Goal: Check status: Check status

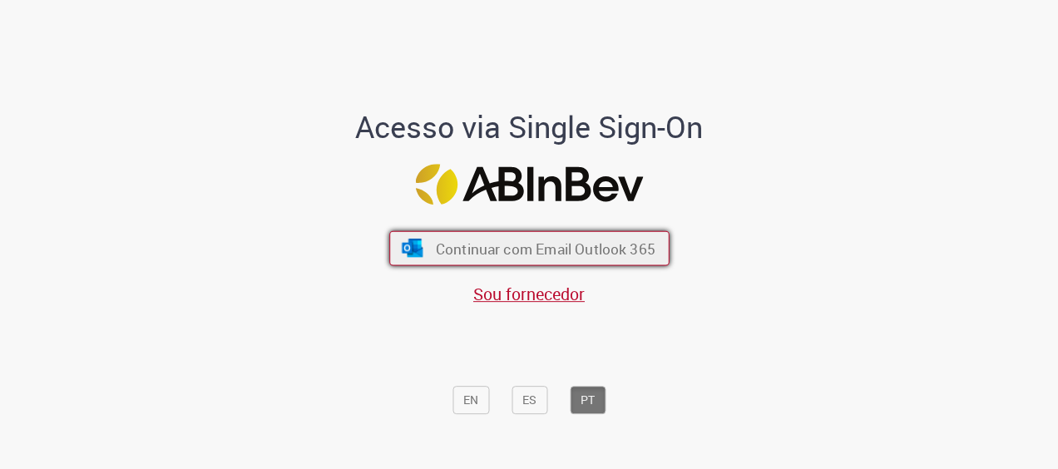
click at [526, 264] on button "Continuar com Email Outlook 365" at bounding box center [529, 248] width 280 height 35
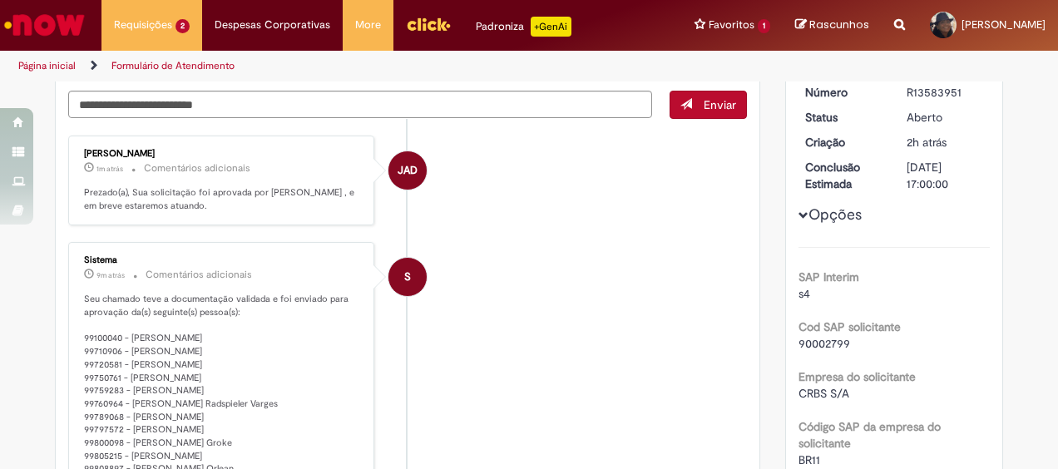
scroll to position [178, 0]
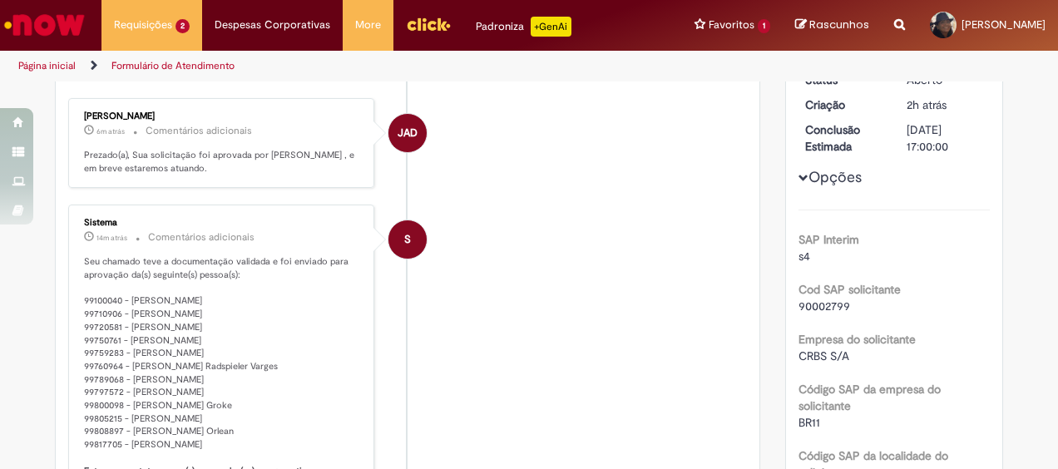
click at [541, 270] on li "S Sistema 14m atrás 14 minutos atrás Comentários adicionais Seu chamado teve a …" at bounding box center [407, 400] width 679 height 391
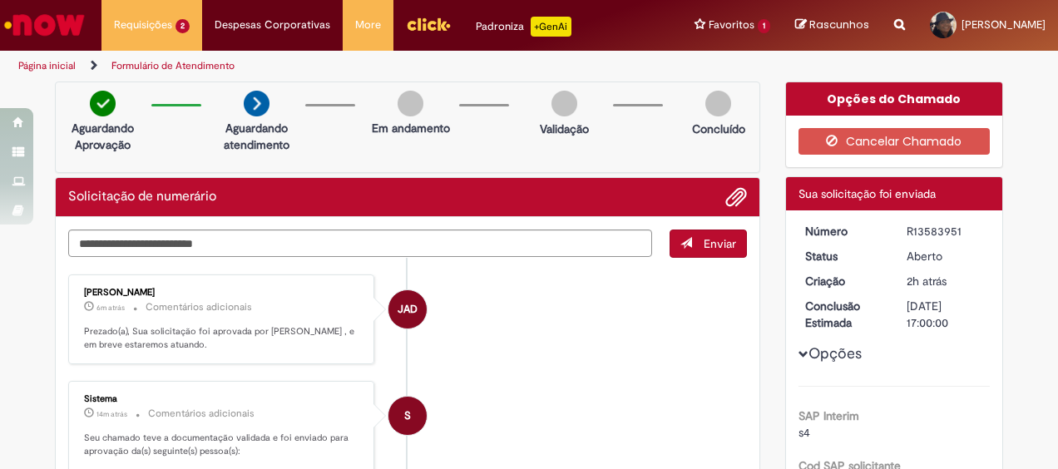
scroll to position [0, 0]
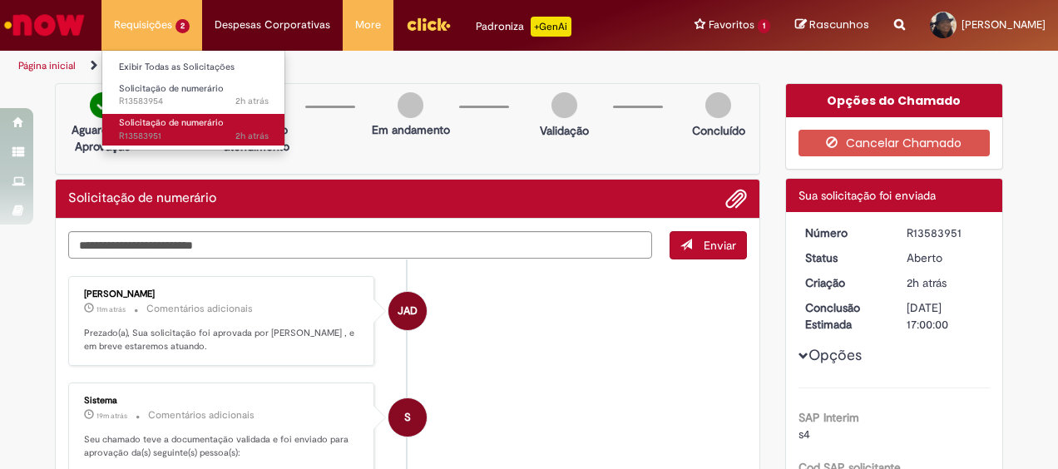
click at [141, 128] on link "Solicitação de numerário 2h atrás 2 horas atrás R13583951" at bounding box center [193, 129] width 183 height 31
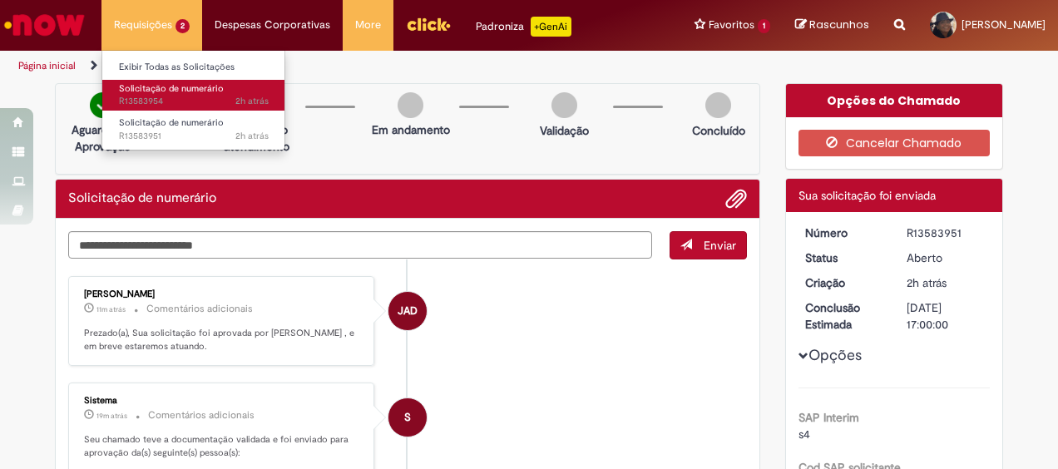
click at [138, 98] on span "2h atrás 2 horas atrás R13583954" at bounding box center [194, 101] width 150 height 13
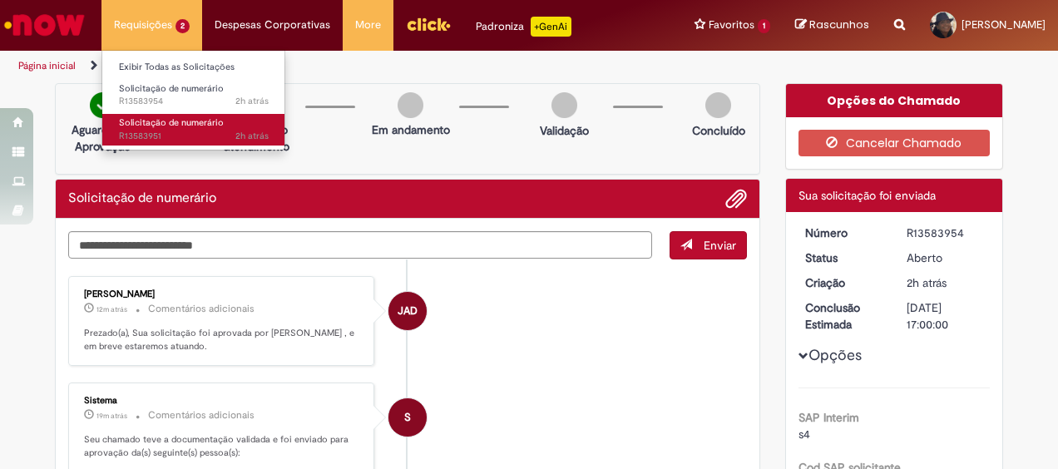
click at [171, 121] on span "Solicitação de numerário" at bounding box center [171, 122] width 105 height 12
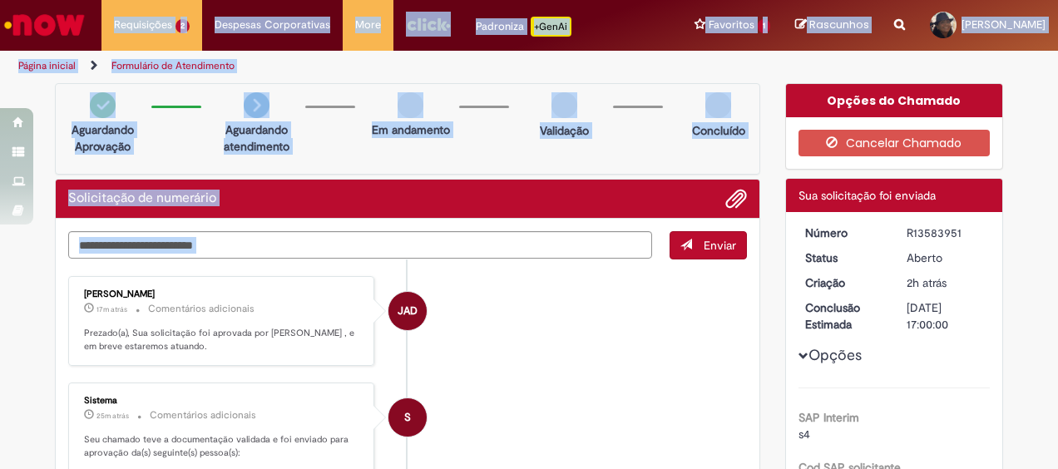
drag, startPoint x: 570, startPoint y: 368, endPoint x: -3, endPoint y: -87, distance: 731.3
click at [0, 0] on html "Pular para o conteúdo da página Requisições 2 Exibir Todas as Solicitações Soli…" at bounding box center [529, 234] width 1058 height 469
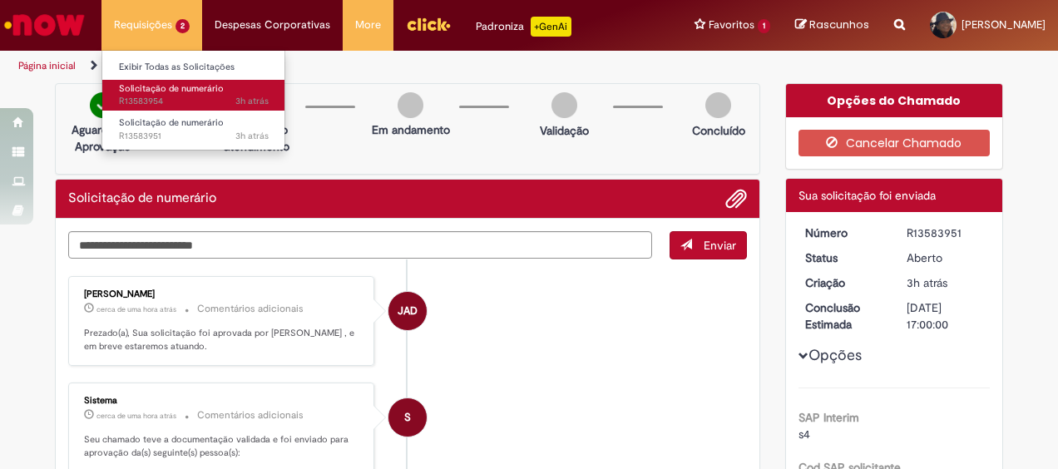
click at [136, 92] on span "Solicitação de numerário" at bounding box center [171, 88] width 105 height 12
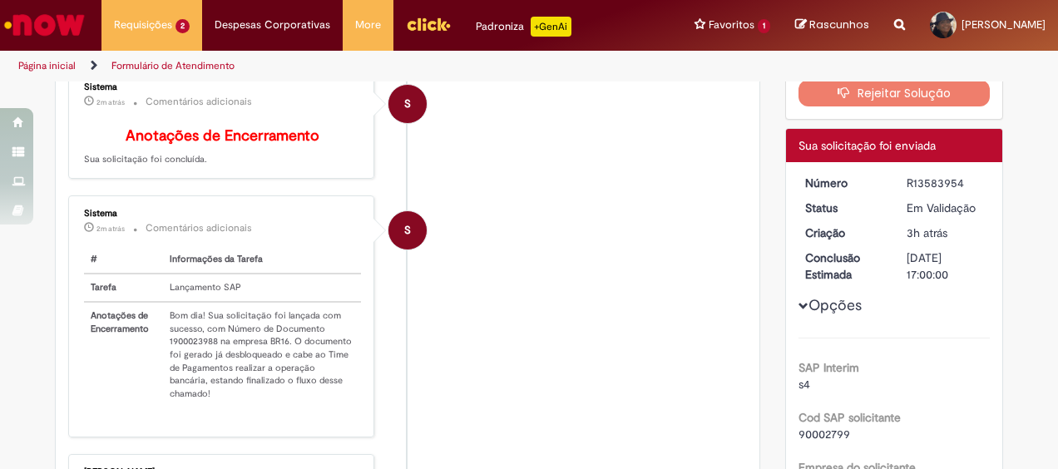
scroll to position [178, 0]
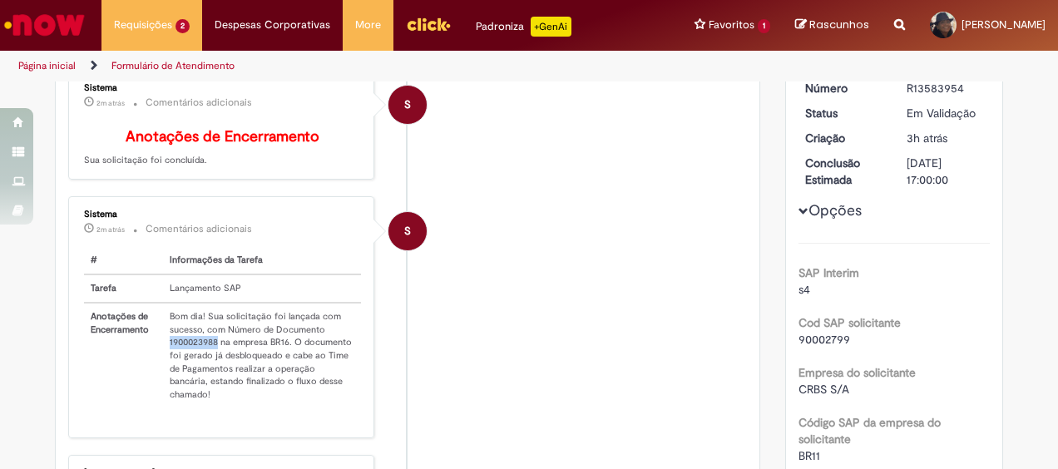
drag, startPoint x: 210, startPoint y: 351, endPoint x: 157, endPoint y: 348, distance: 52.5
click at [163, 348] on td "Bom dia! Sua solicitação foi lançada com sucesso, com Número de Documento 19000…" at bounding box center [262, 356] width 198 height 106
copy td "1900023988"
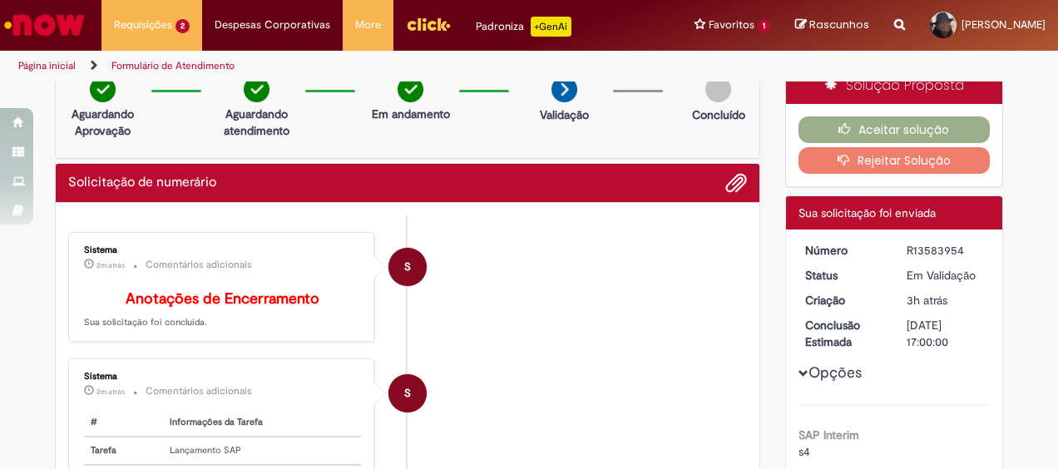
scroll to position [12, 0]
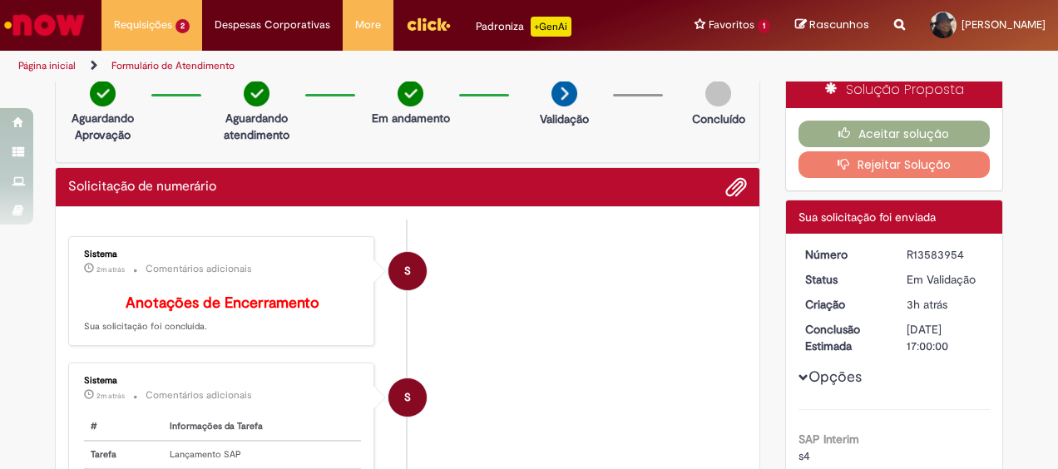
drag, startPoint x: 902, startPoint y: 251, endPoint x: 955, endPoint y: 253, distance: 53.3
click at [955, 253] on div "R13583954" at bounding box center [945, 254] width 77 height 17
copy div "R13583954"
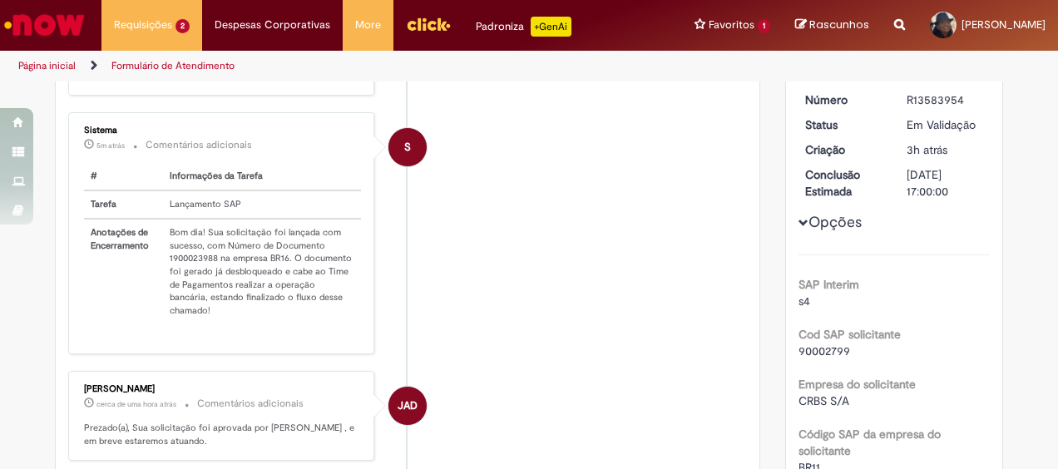
scroll to position [261, 0]
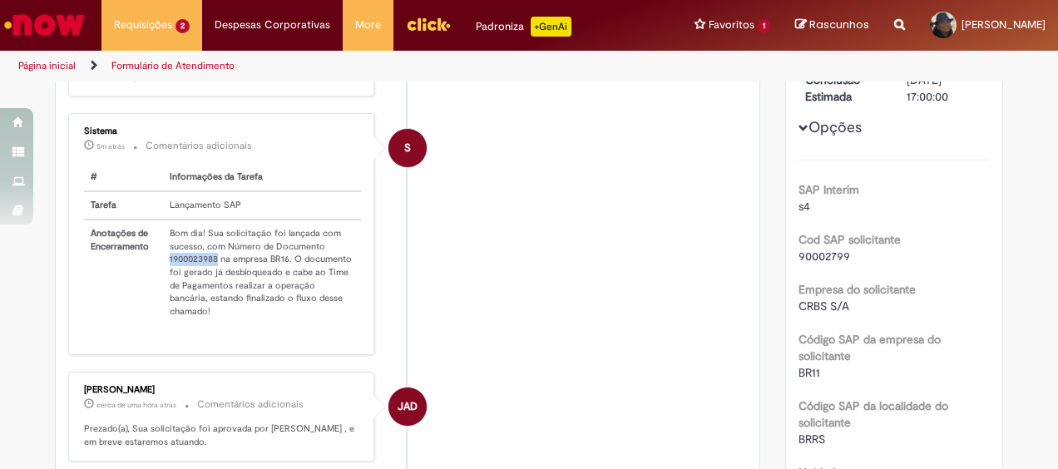
drag, startPoint x: 210, startPoint y: 263, endPoint x: 155, endPoint y: 268, distance: 55.1
click at [163, 268] on td "Bom dia! Sua solicitação foi lançada com sucesso, com Número de Documento 19000…" at bounding box center [262, 273] width 198 height 106
copy td "1900023988"
click at [577, 324] on li "S Sistema 6m atrás 6 minutos atrás Comentários adicionais # Informações da Tare…" at bounding box center [407, 233] width 679 height 241
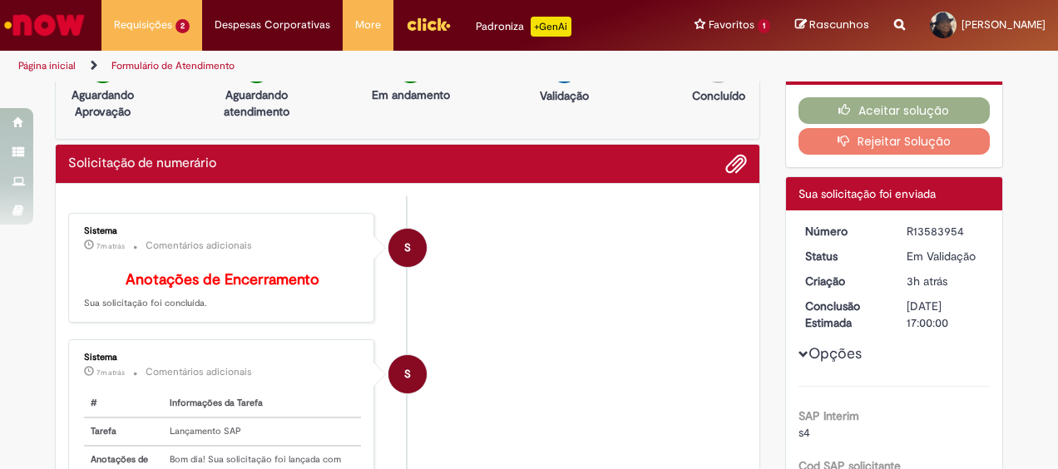
scroll to position [12, 0]
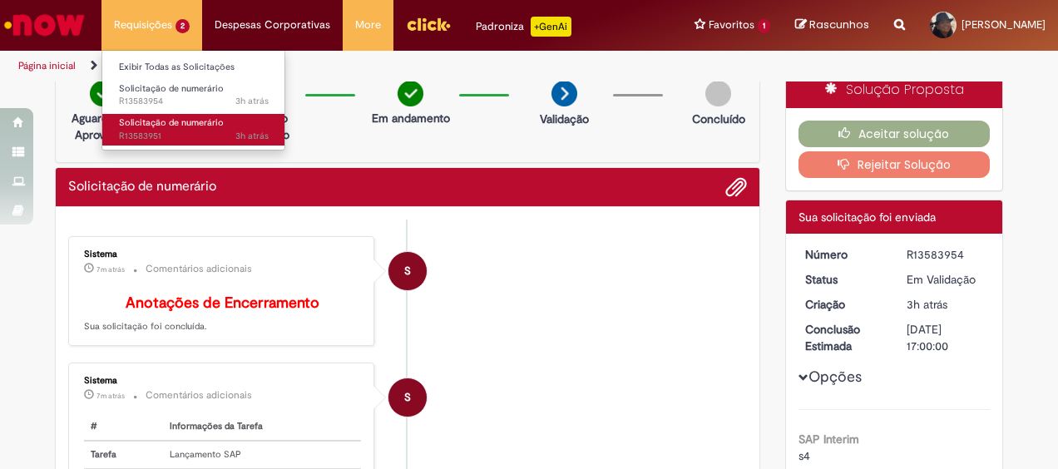
click at [155, 126] on span "Solicitação de numerário" at bounding box center [171, 122] width 105 height 12
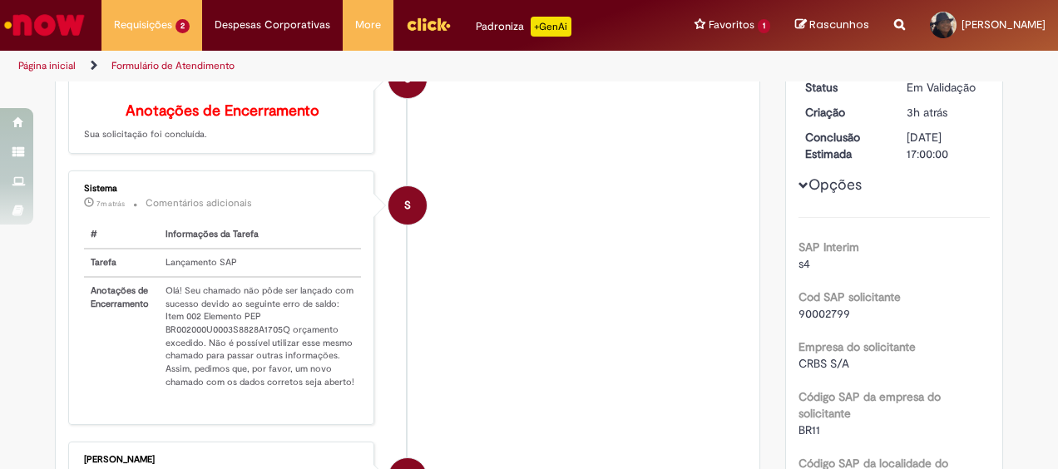
scroll to position [178, 0]
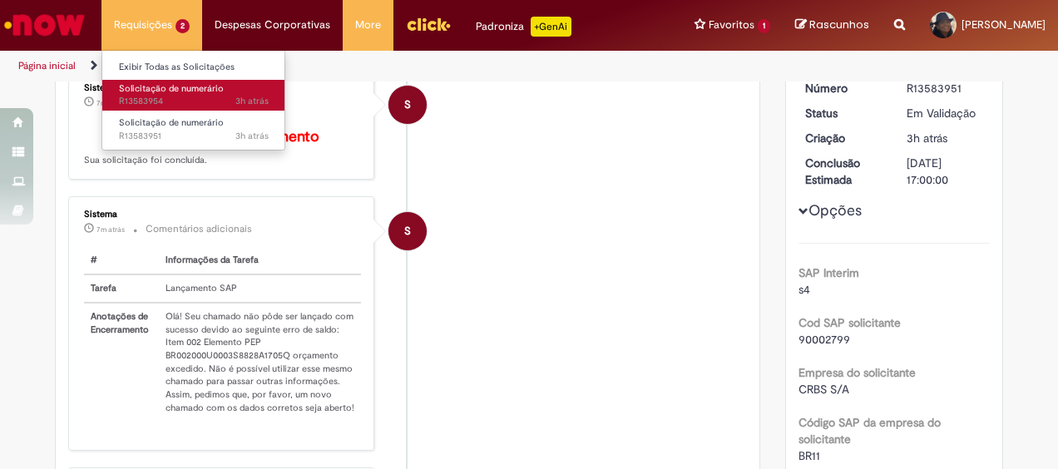
click at [143, 90] on span "Solicitação de numerário" at bounding box center [171, 88] width 105 height 12
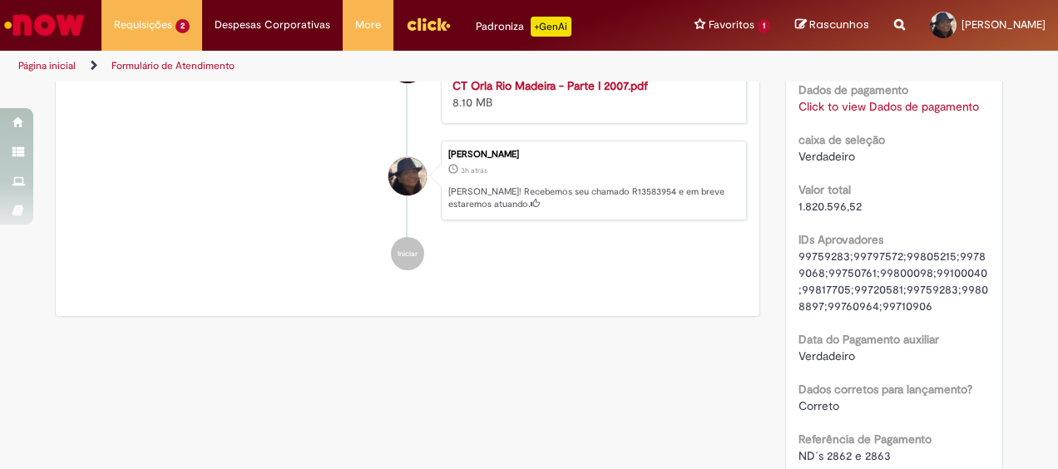
scroll to position [1592, 0]
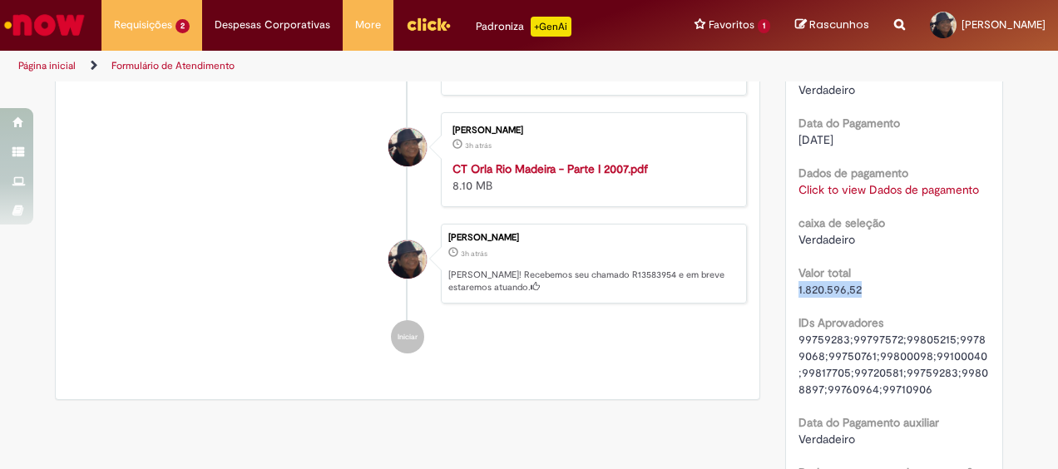
drag, startPoint x: 859, startPoint y: 280, endPoint x: 783, endPoint y: 292, distance: 77.4
copy span "1.820.596,52"
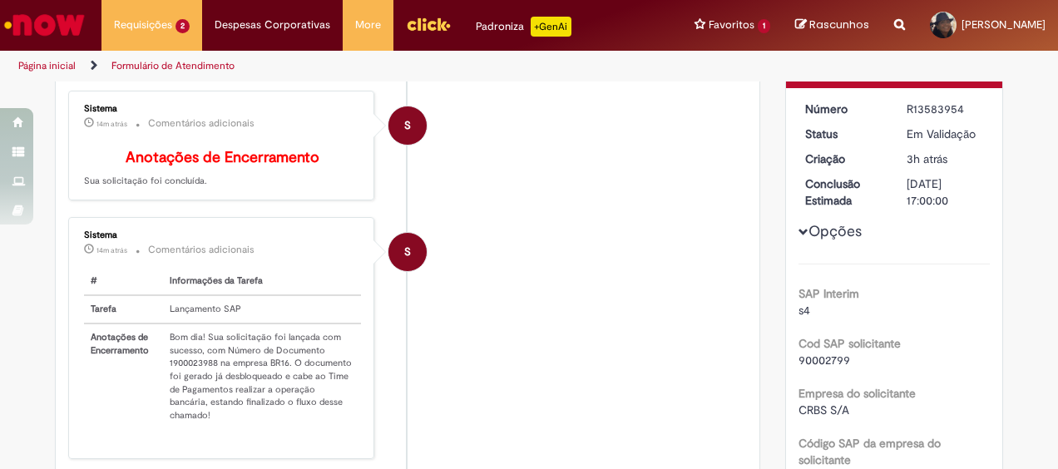
scroll to position [0, 0]
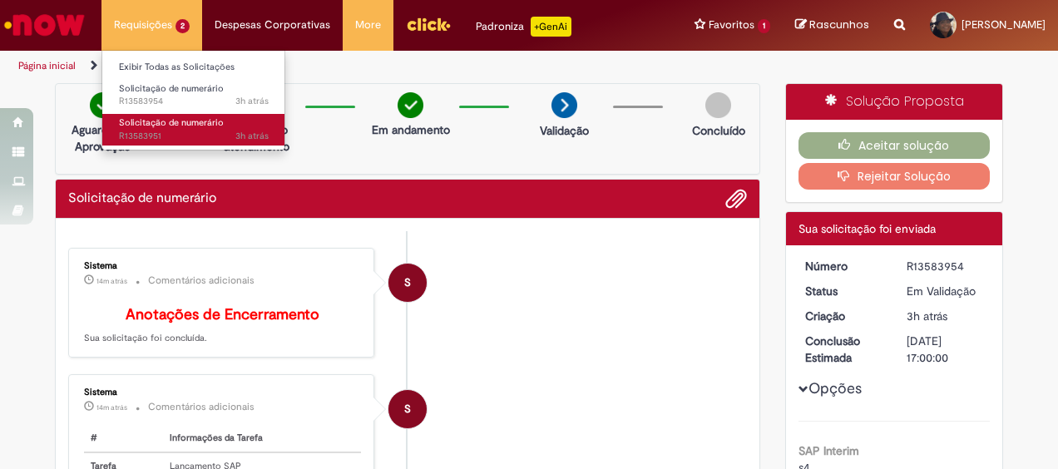
click at [146, 130] on span "3h atrás 3 horas atrás R13583951" at bounding box center [194, 136] width 150 height 13
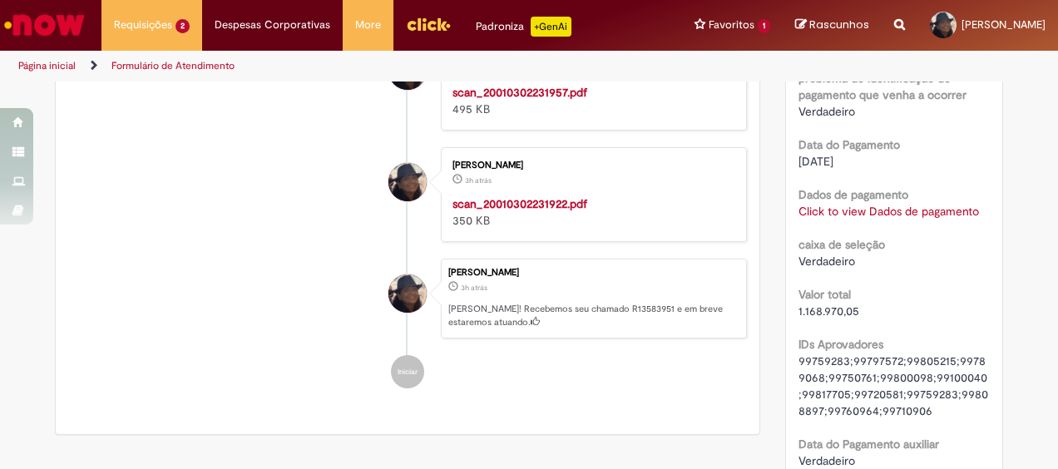
scroll to position [1592, 0]
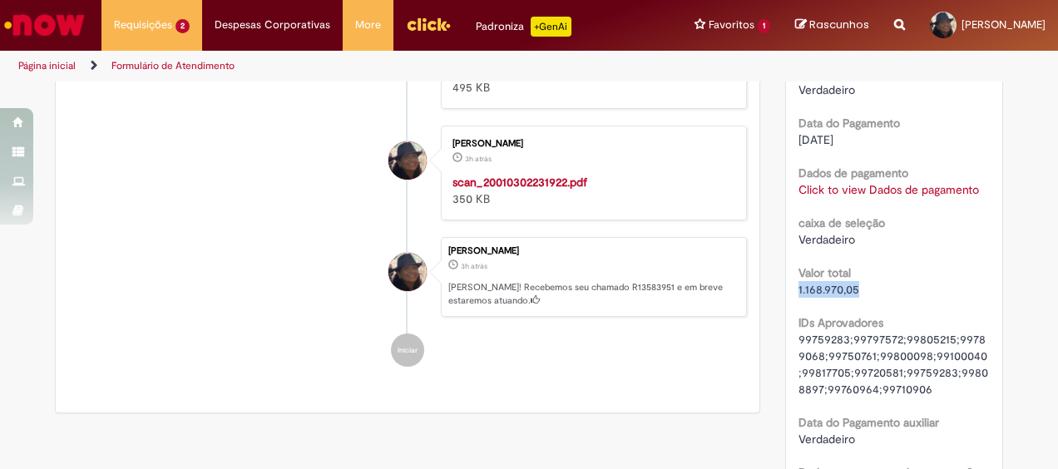
drag, startPoint x: 856, startPoint y: 289, endPoint x: 785, endPoint y: 291, distance: 70.8
copy span "1.168.970,05"
